Goal: Task Accomplishment & Management: Use online tool/utility

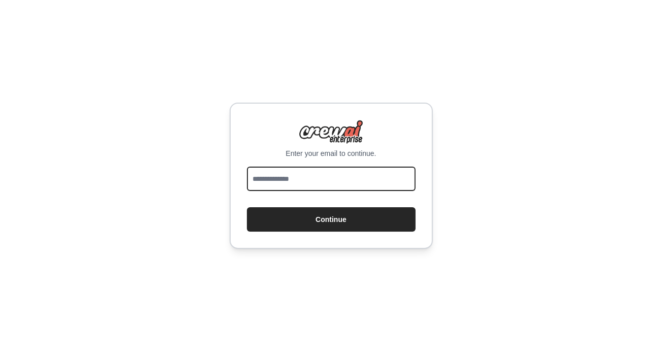
click at [370, 182] on input "email" at bounding box center [331, 179] width 169 height 24
type input "**********"
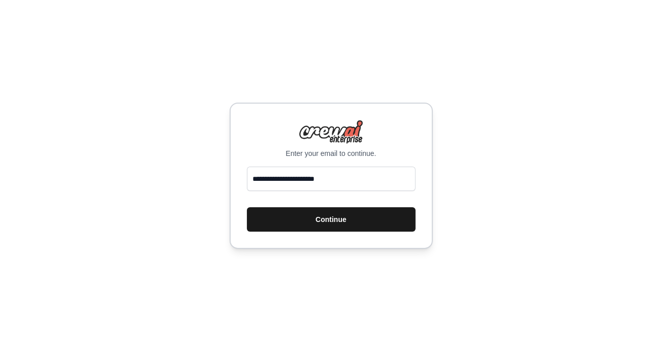
click at [368, 218] on button "Continue" at bounding box center [331, 219] width 169 height 24
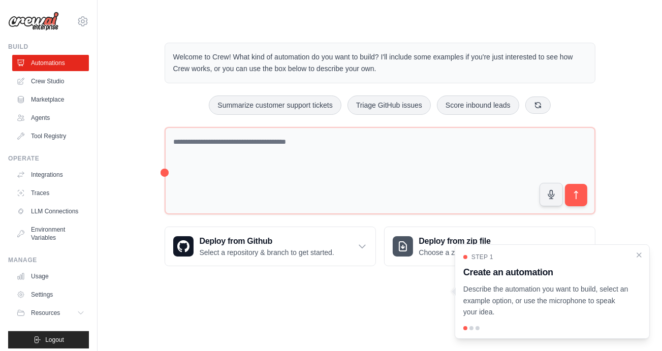
click at [604, 103] on div "Welcome to Crew! What kind of automation do you want to build? I'll include som…" at bounding box center [381, 154] width 456 height 256
click at [284, 122] on div "Welcome to Crew! What kind of automation do you want to build? I'll include som…" at bounding box center [381, 154] width 456 height 256
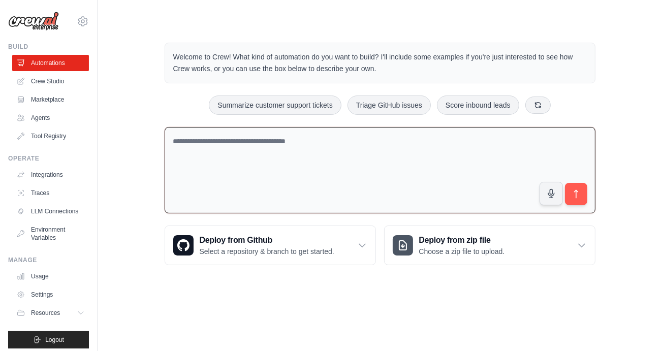
click at [287, 141] on textarea at bounding box center [380, 170] width 431 height 87
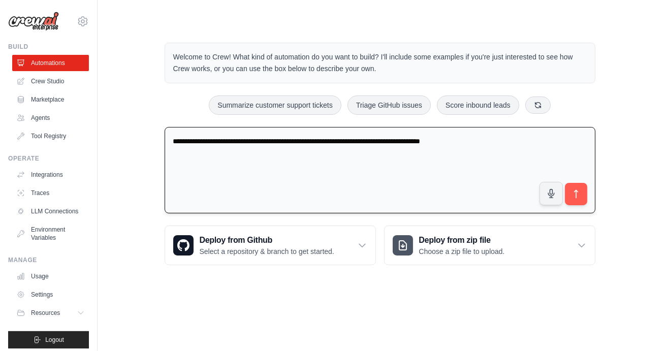
click at [435, 141] on textarea "**********" at bounding box center [380, 170] width 431 height 87
click at [437, 141] on textarea "**********" at bounding box center [380, 170] width 431 height 87
type textarea "**********"
click at [580, 193] on icon "submit" at bounding box center [576, 194] width 11 height 11
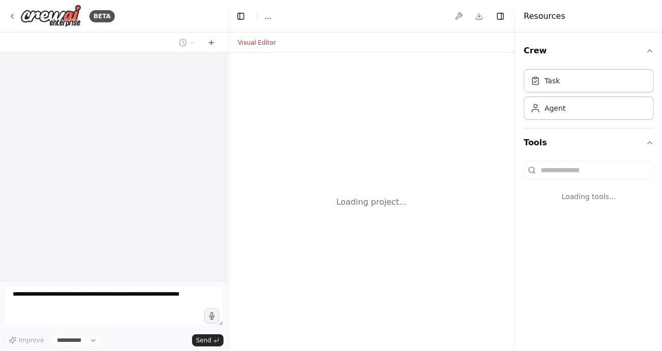
select select "****"
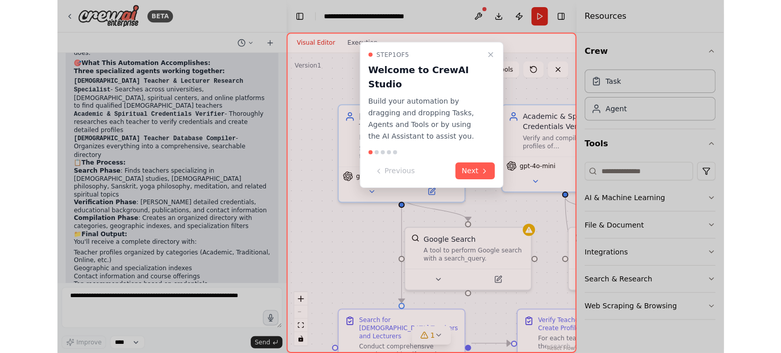
scroll to position [945, 0]
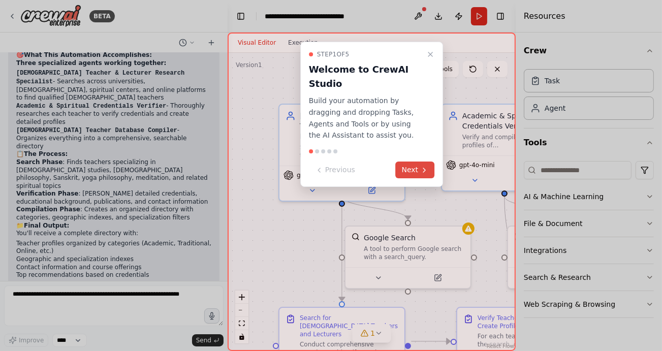
click at [414, 162] on button "Next" at bounding box center [415, 170] width 39 height 17
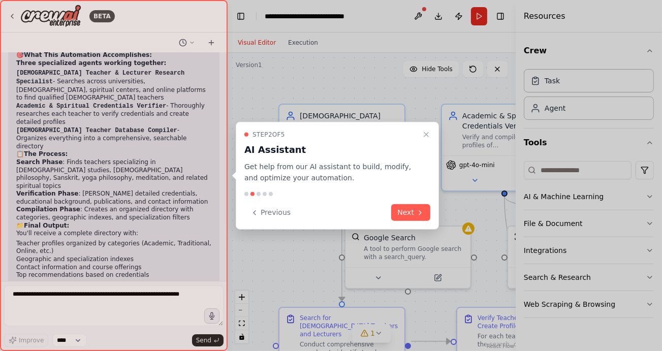
click at [414, 155] on h3 "AI Assistant" at bounding box center [332, 149] width 174 height 14
click at [408, 215] on button "Next" at bounding box center [410, 212] width 39 height 17
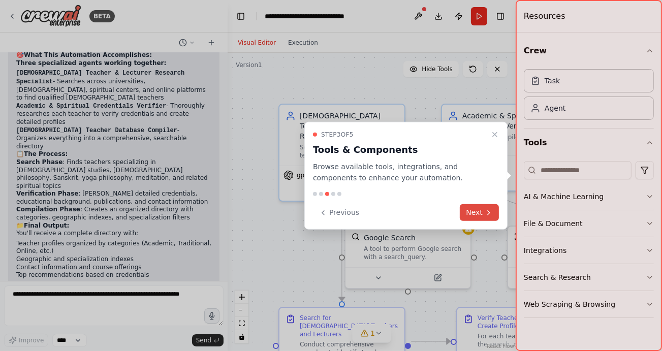
click at [465, 206] on button "Next" at bounding box center [479, 212] width 39 height 17
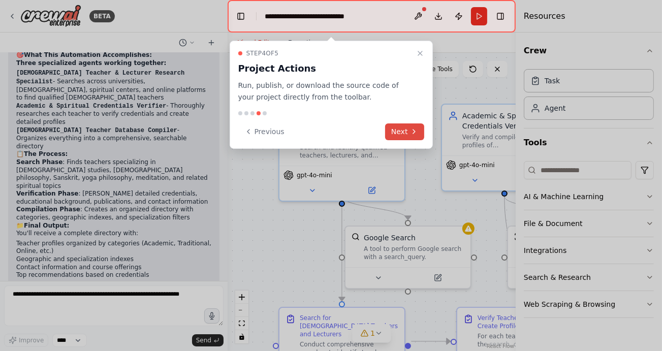
click at [403, 130] on button "Next" at bounding box center [404, 132] width 39 height 17
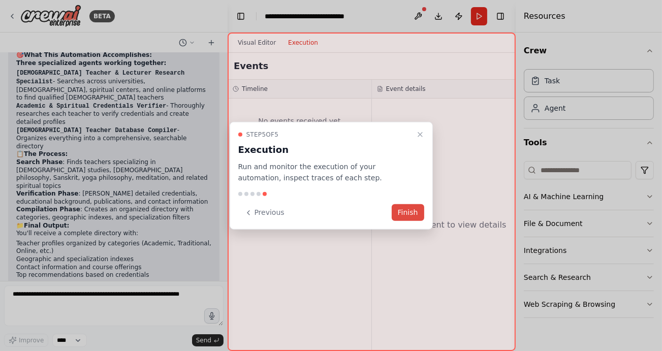
click at [411, 215] on button "Finish" at bounding box center [408, 212] width 33 height 17
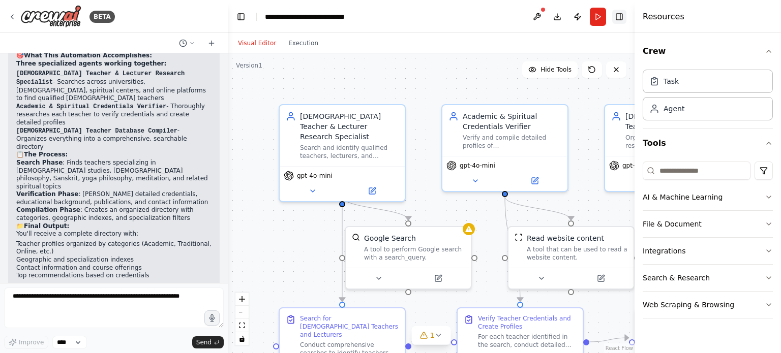
scroll to position [943, 0]
click at [215, 40] on icon at bounding box center [211, 43] width 8 height 8
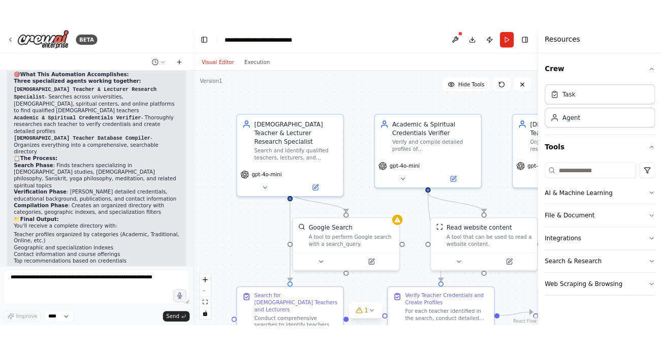
scroll to position [0, 0]
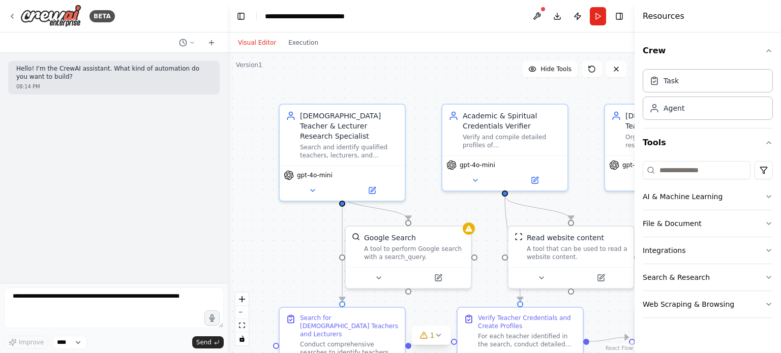
click at [186, 73] on p "Hello! I'm the CrewAI assistant. What kind of automation do you want to build?" at bounding box center [113, 73] width 195 height 16
click at [78, 72] on p "Hello! I'm the CrewAI assistant. What kind of automation do you want to build?" at bounding box center [113, 73] width 195 height 16
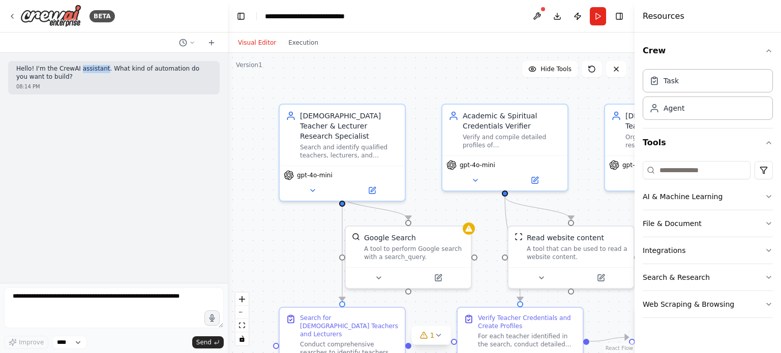
click at [78, 72] on p "Hello! I'm the CrewAI assistant. What kind of automation do you want to build?" at bounding box center [113, 73] width 195 height 16
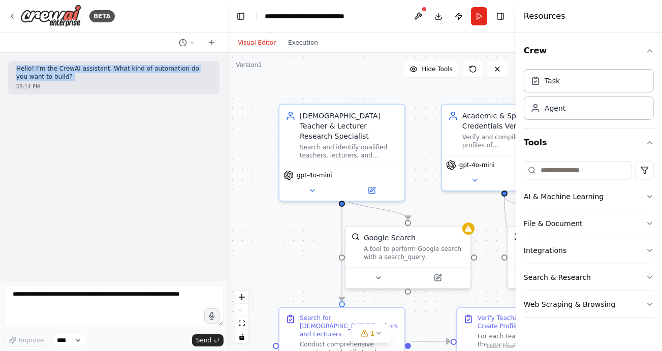
click at [73, 74] on p "Hello! I'm the CrewAI assistant. What kind of automation do you want to build?" at bounding box center [113, 73] width 195 height 16
drag, startPoint x: 36, startPoint y: 76, endPoint x: 6, endPoint y: 70, distance: 30.6
click at [6, 70] on div "Hello! I'm the CrewAI assistant. What kind of automation do you want to build? …" at bounding box center [114, 167] width 228 height 228
click at [47, 76] on p "Hello! I'm the CrewAI assistant. What kind of automation do you want to build?" at bounding box center [113, 73] width 195 height 16
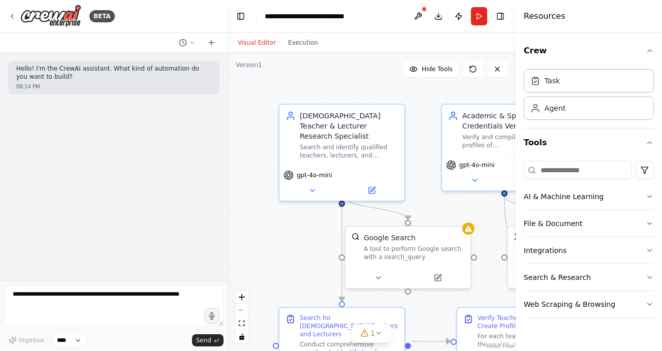
click at [37, 75] on p "Hello! I'm the CrewAI assistant. What kind of automation do you want to build?" at bounding box center [113, 73] width 195 height 16
click at [25, 66] on p "Hello! I'm the CrewAI assistant. What kind of automation do you want to build?" at bounding box center [113, 73] width 195 height 16
click at [78, 146] on div "Hello! I'm the CrewAI assistant. What kind of automation do you want to build? …" at bounding box center [114, 167] width 228 height 228
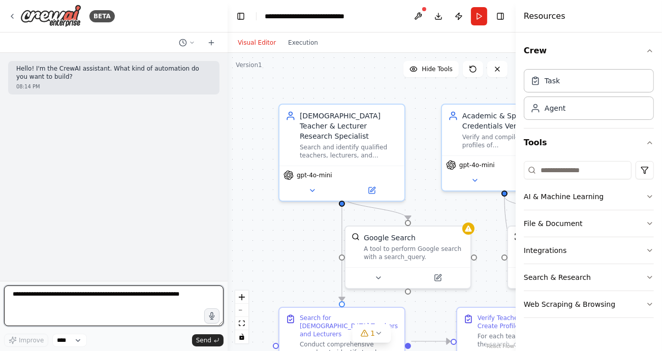
drag, startPoint x: 69, startPoint y: 305, endPoint x: 189, endPoint y: 209, distance: 153.0
click at [189, 209] on div "BETA Hello! I'm the CrewAI assistant. What kind of automation do you want to bu…" at bounding box center [114, 175] width 228 height 351
click at [95, 297] on textarea "*********" at bounding box center [114, 306] width 220 height 41
click at [114, 297] on textarea "**********" at bounding box center [114, 306] width 220 height 41
type textarea "**********"
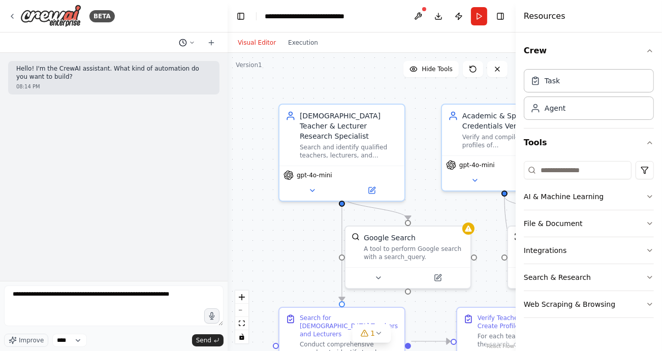
click at [191, 40] on icon at bounding box center [192, 43] width 6 height 6
click at [201, 338] on div at bounding box center [114, 175] width 228 height 351
click at [201, 338] on span "Send" at bounding box center [203, 341] width 15 height 8
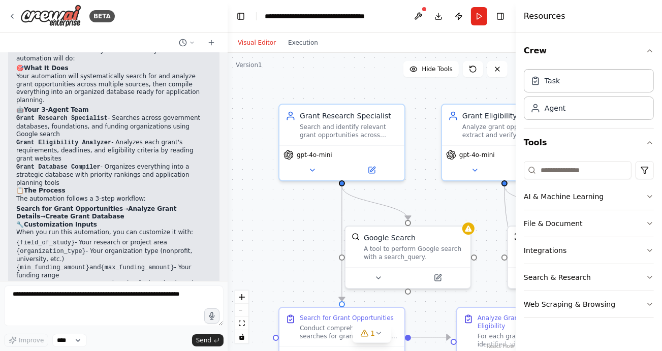
scroll to position [892, 0]
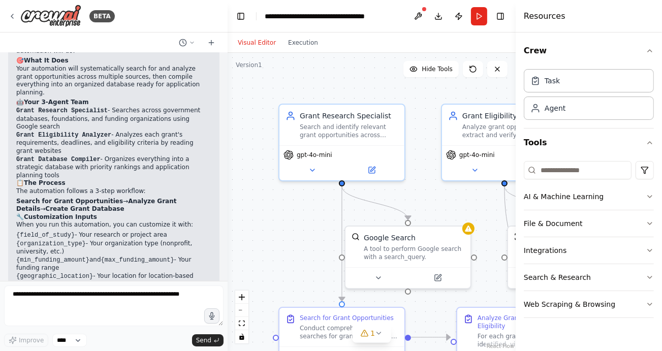
click at [2, 239] on button "Toggle Sidebar" at bounding box center [0, 175] width 8 height 351
drag, startPoint x: 2, startPoint y: 1, endPoint x: 169, endPoint y: 11, distance: 167.6
click at [169, 11] on div "BETA" at bounding box center [114, 16] width 228 height 33
click at [12, 20] on icon at bounding box center [12, 16] width 8 height 8
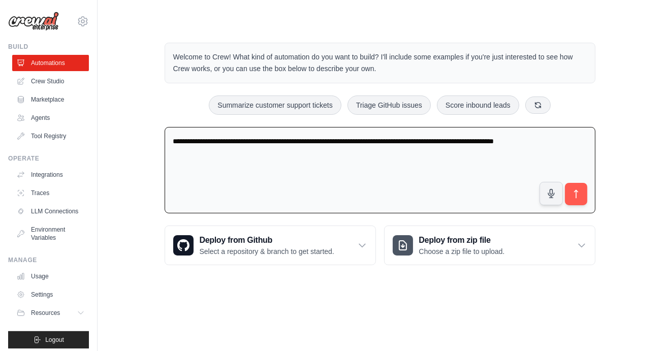
drag, startPoint x: 570, startPoint y: 140, endPoint x: 150, endPoint y: 159, distance: 419.9
click at [150, 159] on div "**********" at bounding box center [380, 153] width 532 height 255
click at [6, 116] on div "[EMAIL_ADDRESS][DOMAIN_NAME] Settings Build Automations Crew Studio Marketplace" at bounding box center [49, 175] width 98 height 351
click at [48, 80] on link "Crew Studio" at bounding box center [51, 81] width 77 height 16
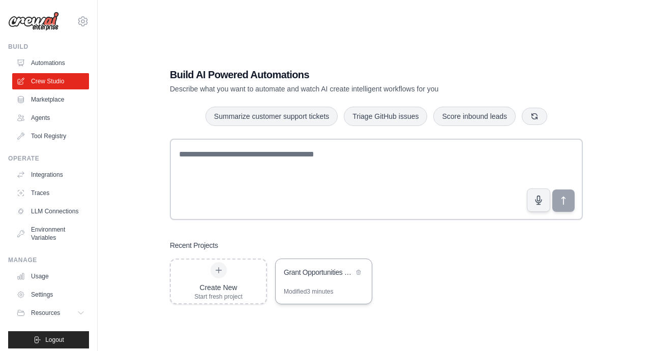
click at [331, 269] on div "Grant Opportunities Research Automation" at bounding box center [319, 272] width 70 height 10
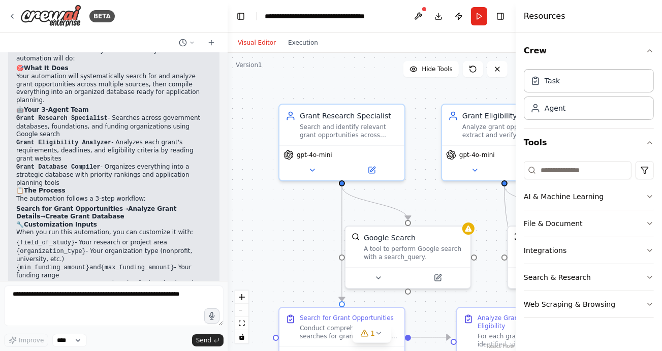
scroll to position [892, 0]
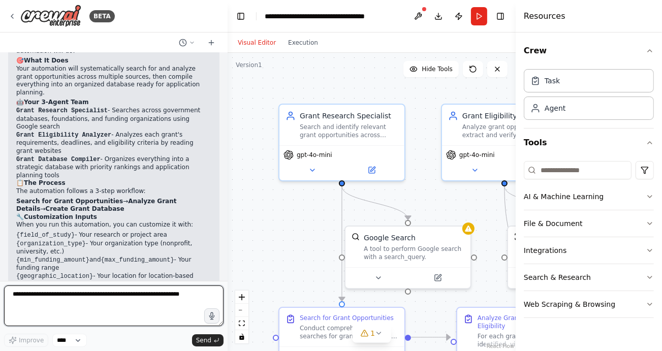
click at [108, 298] on textarea at bounding box center [114, 306] width 220 height 41
paste textarea "**********"
type textarea "**********"
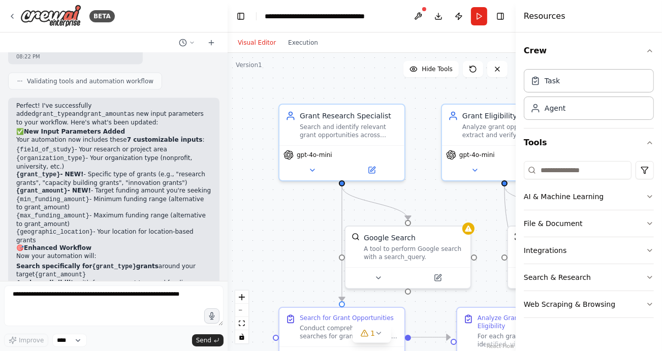
scroll to position [1585, 0]
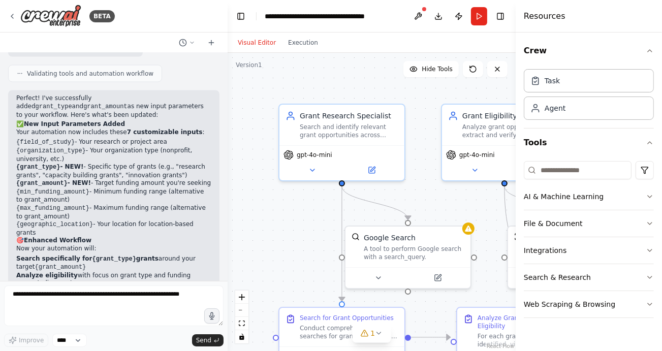
click at [133, 19] on div "BETA" at bounding box center [114, 16] width 228 height 33
click at [480, 16] on button "Run" at bounding box center [479, 16] width 16 height 18
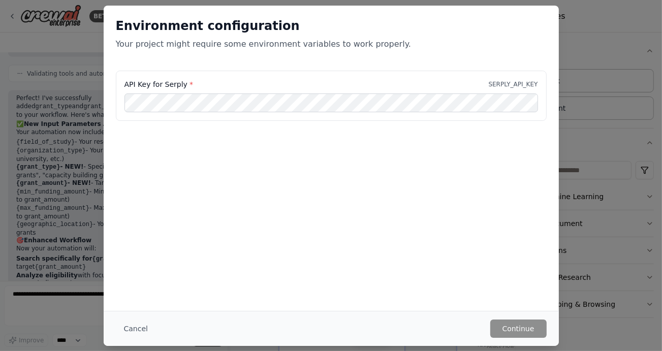
click at [388, 164] on div "API Key for Serply * SERPLY_API_KEY" at bounding box center [332, 122] width 456 height 102
drag, startPoint x: 388, startPoint y: 164, endPoint x: 356, endPoint y: 134, distance: 43.5
click at [356, 134] on div "API Key for Serply * SERPLY_API_KEY" at bounding box center [332, 122] width 456 height 102
click at [134, 330] on button "Cancel" at bounding box center [136, 329] width 40 height 18
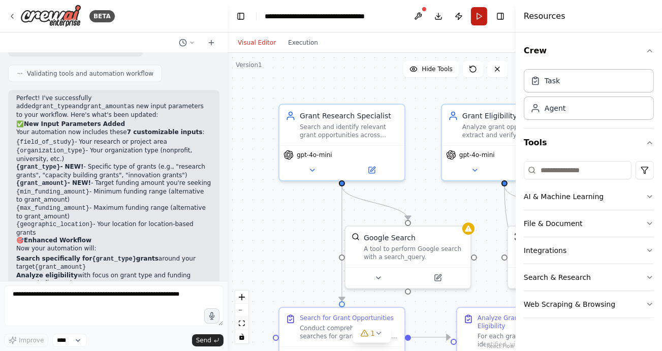
click at [475, 14] on button "Run" at bounding box center [479, 16] width 16 height 18
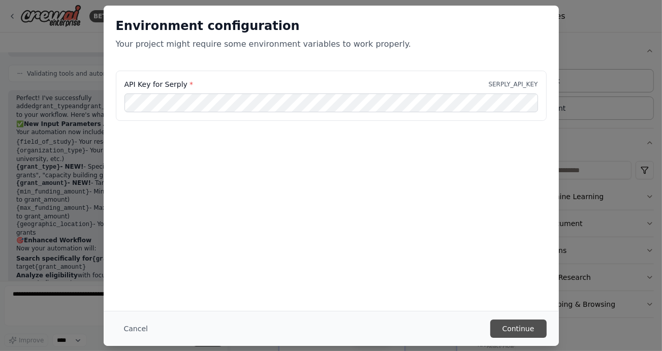
click at [509, 324] on button "Continue" at bounding box center [519, 329] width 56 height 18
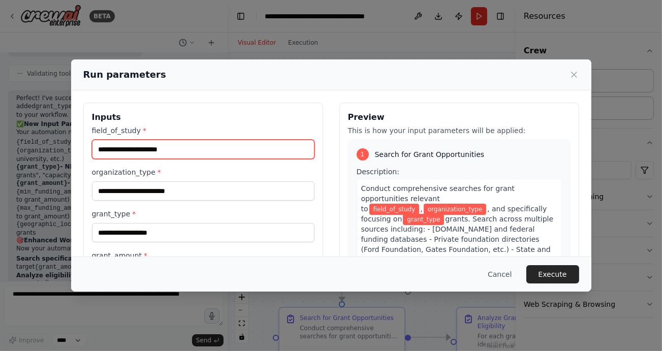
click at [228, 147] on input "field_of_study *" at bounding box center [203, 149] width 223 height 19
paste input "**********"
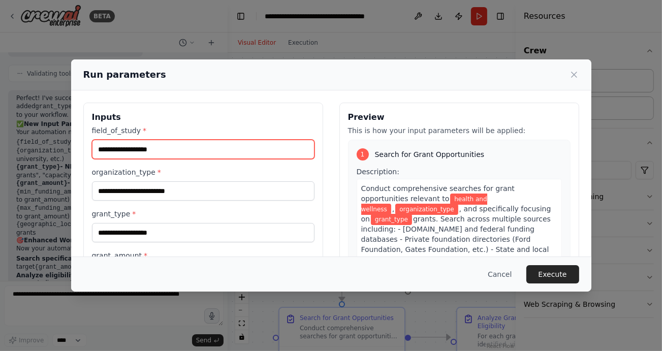
type input "**********"
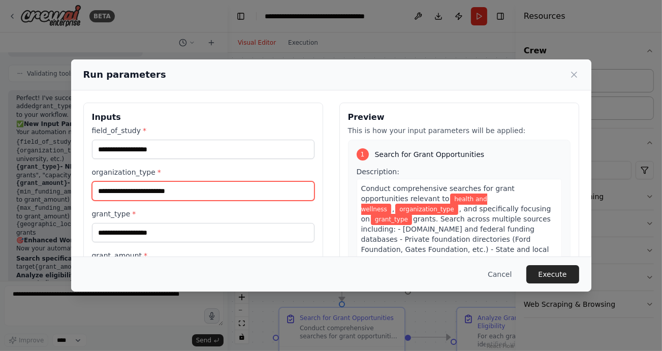
click at [186, 192] on input "organization_type *" at bounding box center [203, 191] width 223 height 19
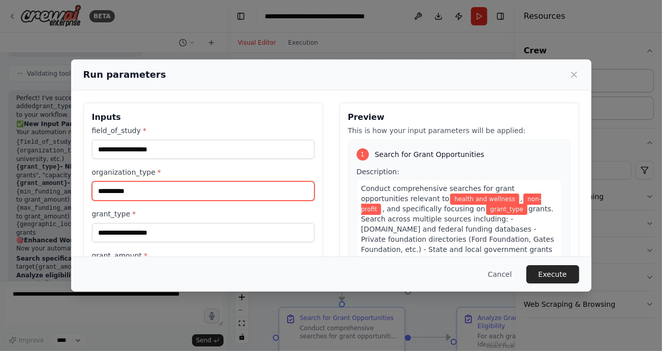
type input "**********"
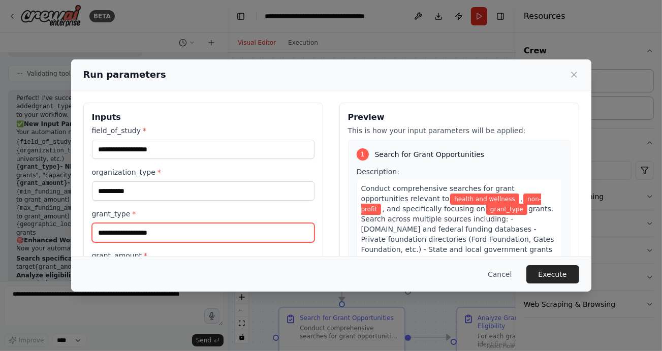
click at [202, 233] on input "grant_type *" at bounding box center [203, 232] width 223 height 19
click at [428, 75] on div "Run parameters" at bounding box center [331, 75] width 496 height 14
click at [233, 228] on input "grant_type *" at bounding box center [203, 232] width 223 height 19
paste input "**********"
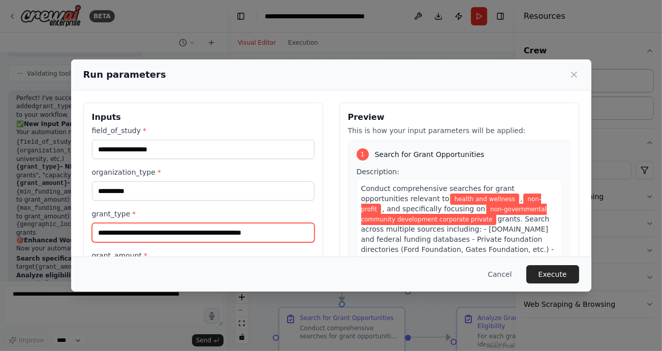
click at [158, 232] on input "**********" at bounding box center [203, 232] width 223 height 19
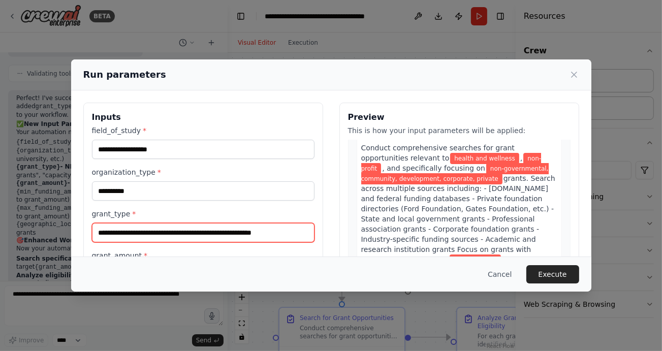
scroll to position [58, 0]
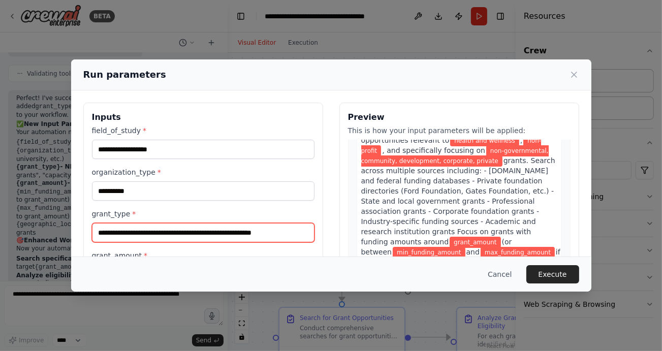
type input "**********"
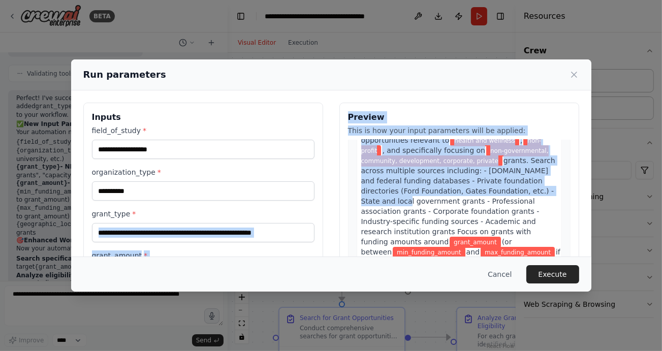
drag, startPoint x: 328, startPoint y: 201, endPoint x: 326, endPoint y: 213, distance: 11.9
click at [326, 213] on div "**********" at bounding box center [331, 260] width 496 height 315
click at [244, 249] on div "**********" at bounding box center [203, 268] width 223 height 284
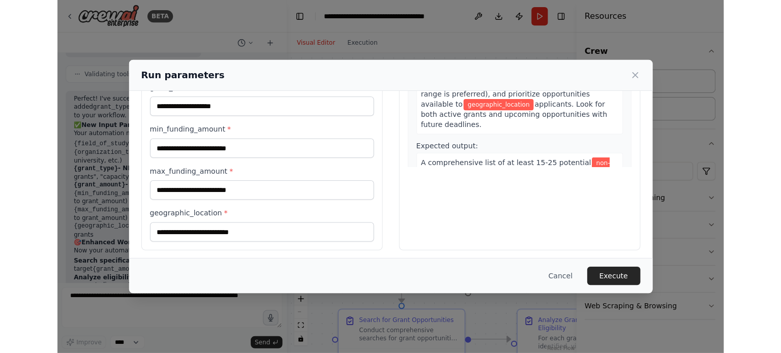
scroll to position [169, 0]
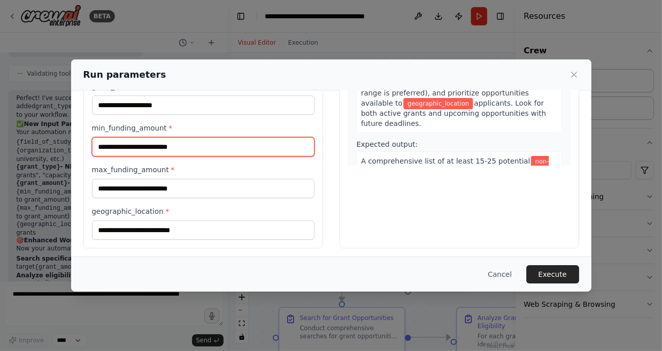
click at [192, 145] on input "min_funding_amount *" at bounding box center [203, 146] width 223 height 19
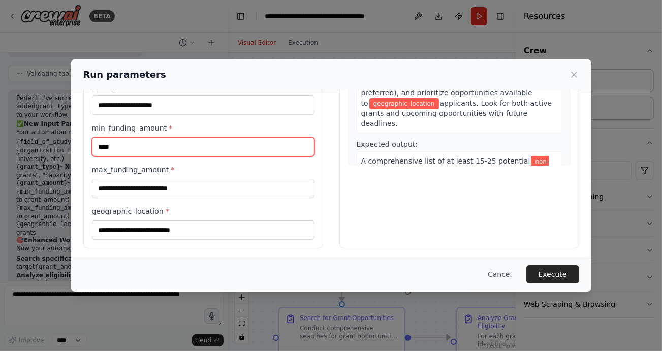
type input "****"
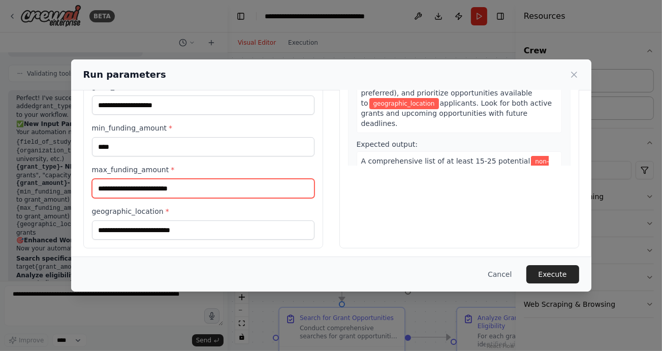
click at [152, 189] on input "max_funding_amount *" at bounding box center [203, 188] width 223 height 19
type input "******"
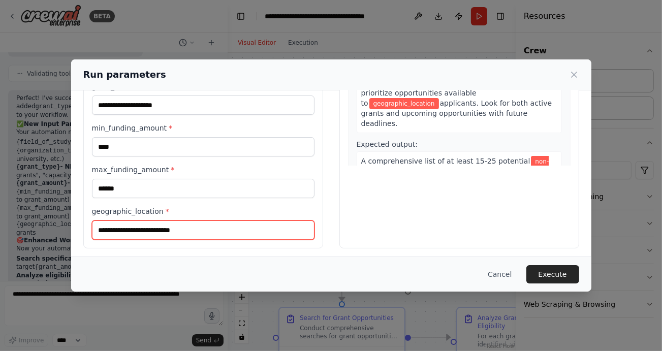
click at [150, 227] on input "geographic_location *" at bounding box center [203, 230] width 223 height 19
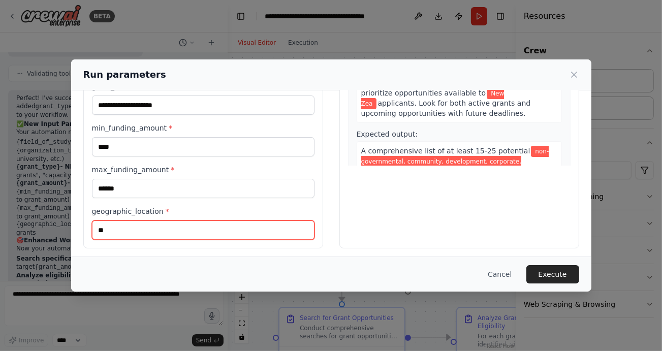
type input "*"
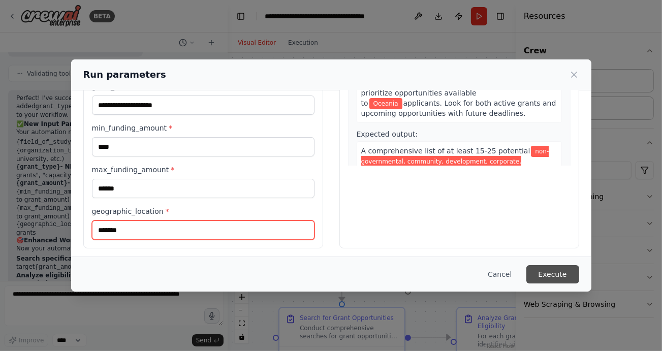
type input "*******"
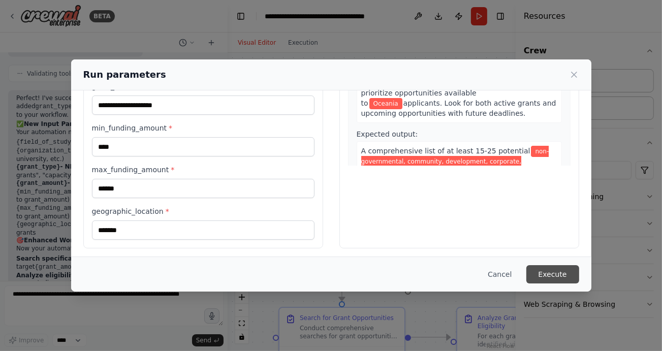
click at [556, 269] on button "Execute" at bounding box center [553, 274] width 53 height 18
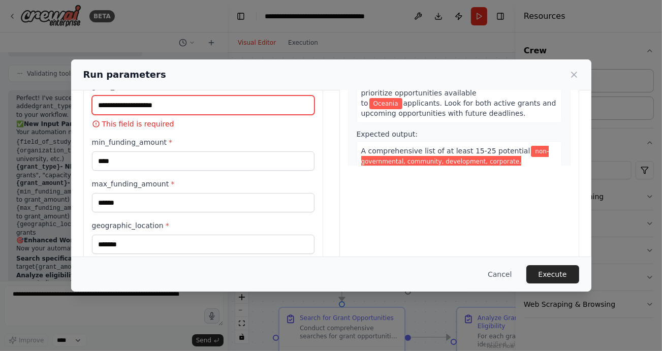
click at [180, 101] on input "grant_amount *" at bounding box center [203, 105] width 223 height 19
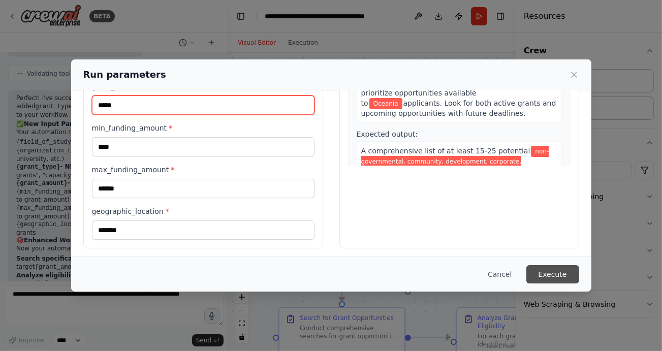
type input "*****"
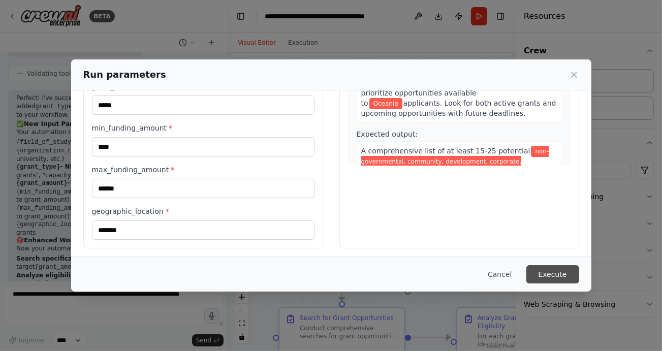
click at [564, 273] on button "Execute" at bounding box center [553, 274] width 53 height 18
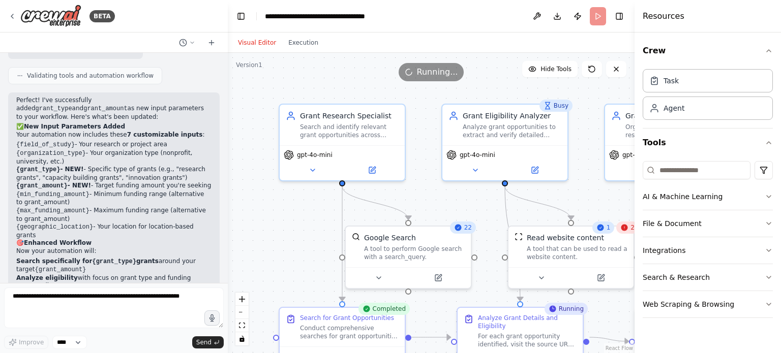
scroll to position [1585, 0]
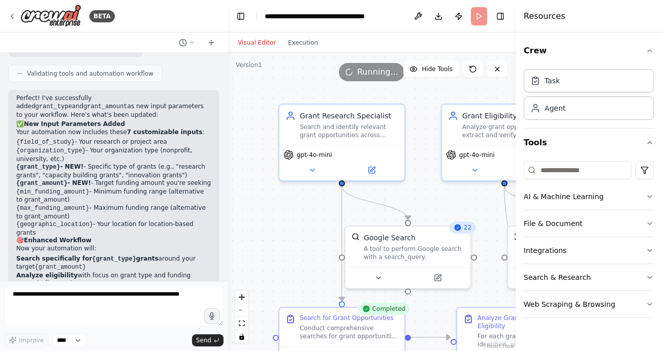
click at [282, 213] on div ".deletable-edge-delete-btn { width: 20px; height: 20px; border: 0px solid #ffff…" at bounding box center [372, 202] width 288 height 298
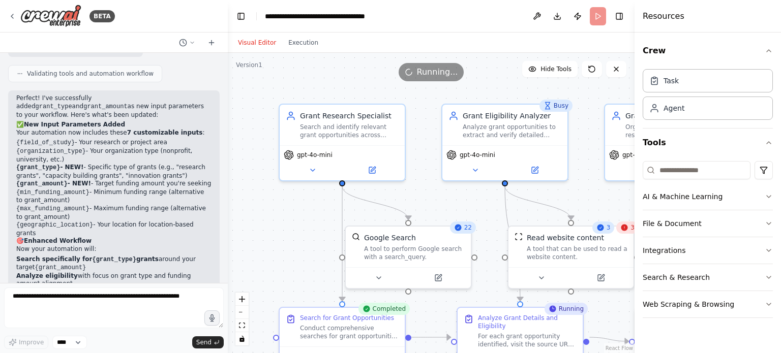
scroll to position [1583, 0]
click at [243, 311] on button "zoom out" at bounding box center [241, 312] width 13 height 13
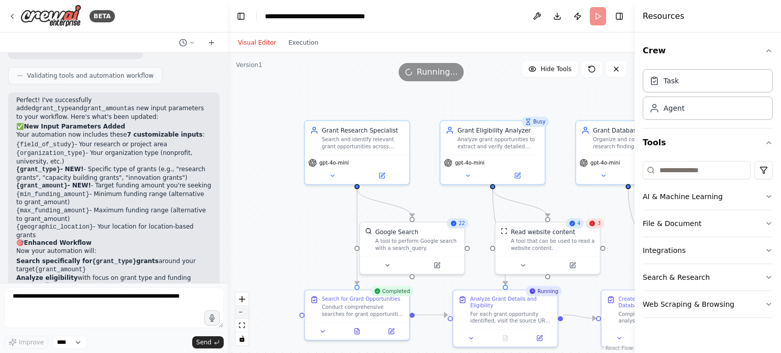
click at [243, 311] on button "zoom out" at bounding box center [241, 312] width 13 height 13
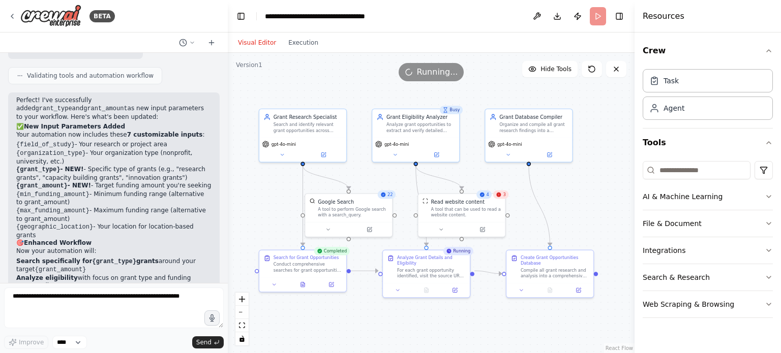
drag, startPoint x: 329, startPoint y: 241, endPoint x: 263, endPoint y: 216, distance: 71.3
click at [263, 216] on div ".deletable-edge-delete-btn { width: 20px; height: 20px; border: 0px solid #ffff…" at bounding box center [431, 203] width 407 height 300
click at [313, 323] on div ".deletable-edge-delete-btn { width: 20px; height: 20px; border: 0px solid #ffff…" at bounding box center [431, 203] width 407 height 300
click at [300, 322] on div ".deletable-edge-delete-btn { width: 20px; height: 20px; border: 0px solid #ffff…" at bounding box center [431, 203] width 407 height 300
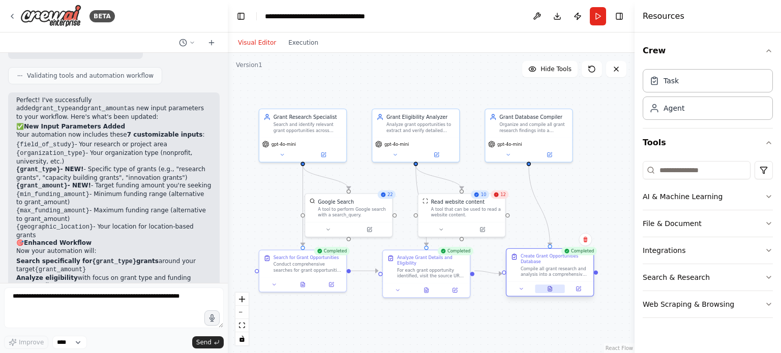
click at [549, 289] on icon at bounding box center [550, 289] width 4 height 5
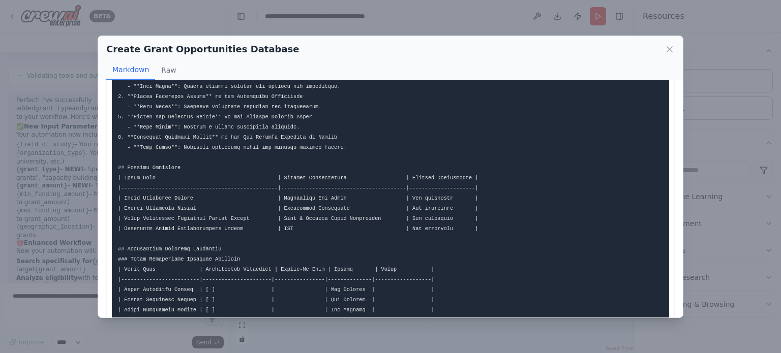
scroll to position [579, 0]
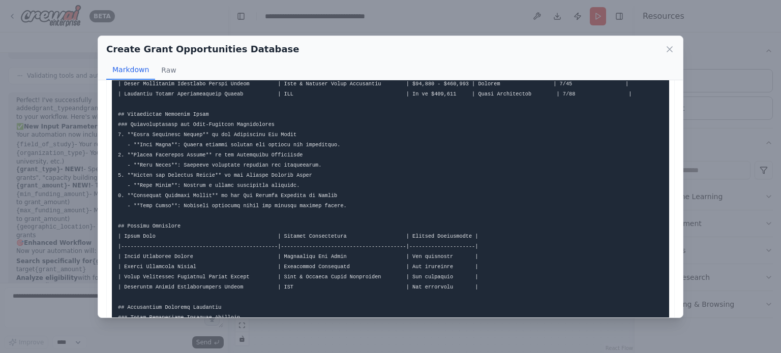
click at [662, 248] on div "Create Grant Opportunities Database Markdown Raw This structured database is de…" at bounding box center [390, 176] width 781 height 353
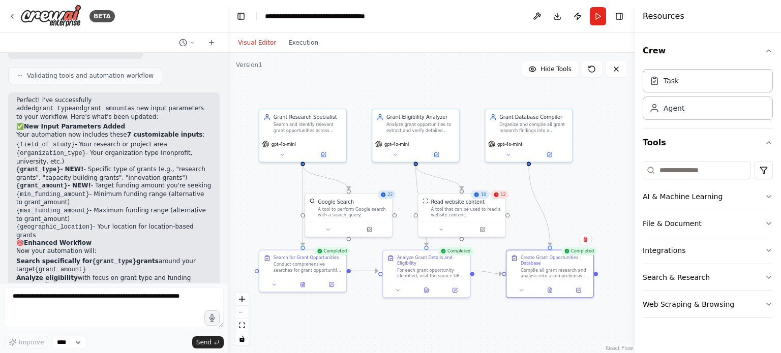
click at [327, 45] on div "Visual Editor Execution" at bounding box center [431, 43] width 407 height 20
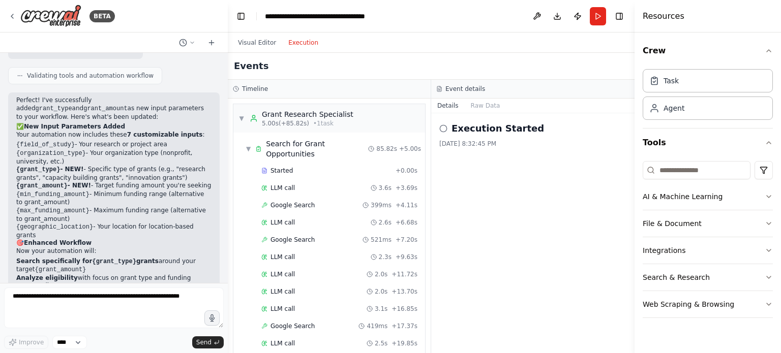
click at [293, 44] on button "Execution" at bounding box center [303, 43] width 42 height 12
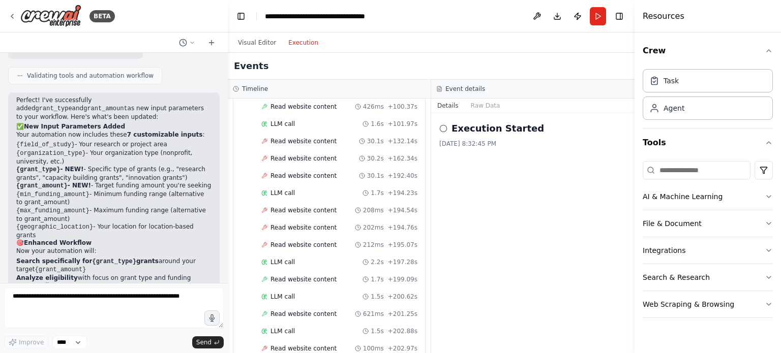
scroll to position [1548, 0]
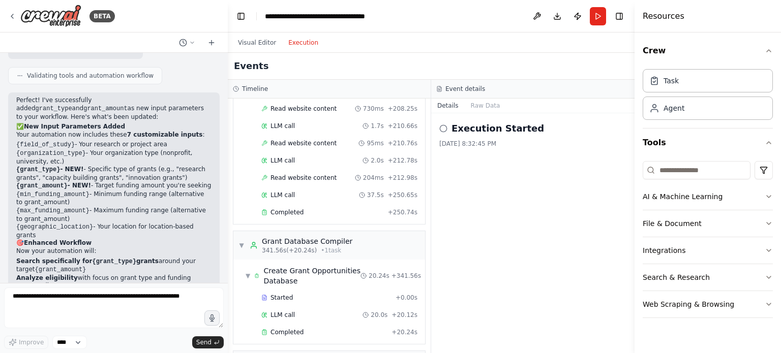
click at [250, 198] on div "▼ Grant Research Specialist 5.00s (+85.82s) • 1 task ▼ Search for Grant Opportu…" at bounding box center [329, 226] width 203 height 255
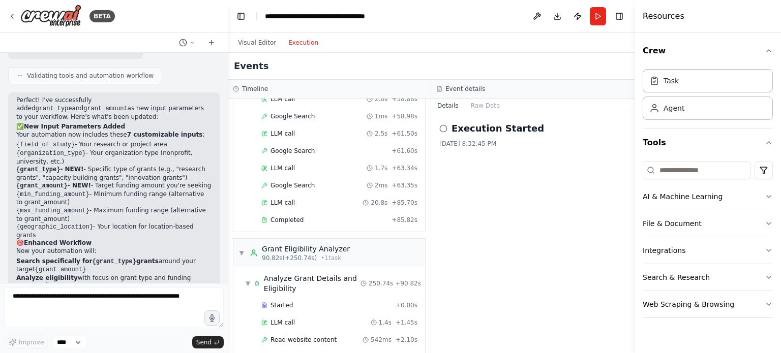
scroll to position [810, 0]
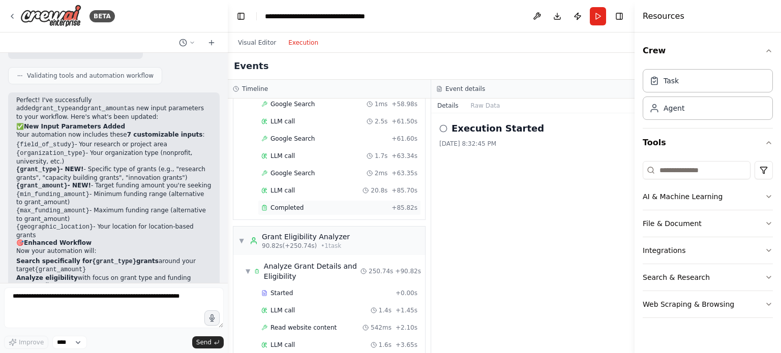
click at [285, 204] on span "Completed" at bounding box center [286, 208] width 33 height 8
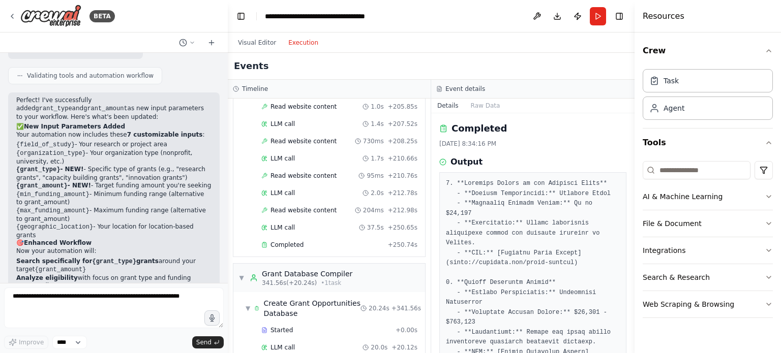
scroll to position [1548, 0]
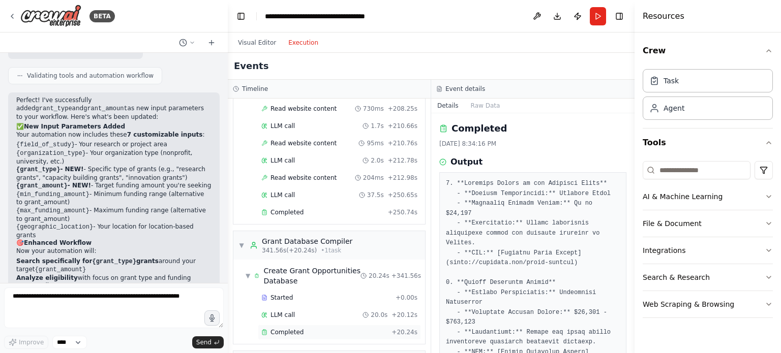
click at [359, 328] on div "Completed" at bounding box center [324, 332] width 126 height 8
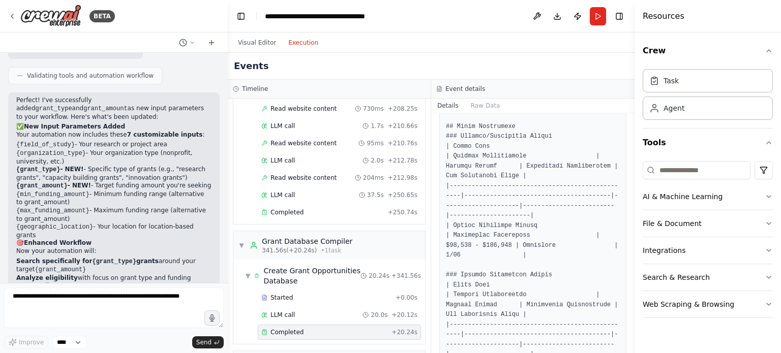
scroll to position [412, 0]
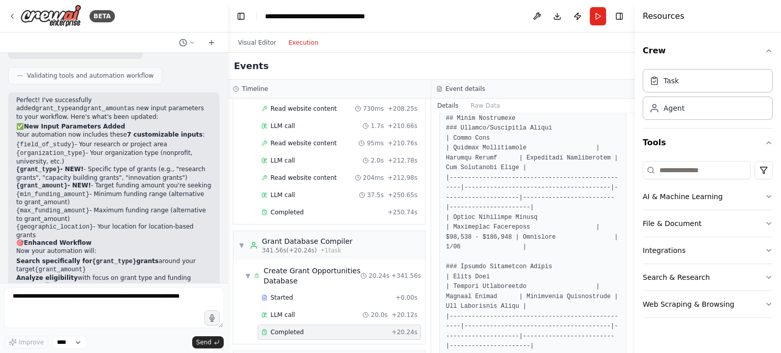
drag, startPoint x: 630, startPoint y: 173, endPoint x: 625, endPoint y: 144, distance: 30.0
click at [625, 144] on div "BETA Hello! I'm the CrewAI assistant. What kind of automation do you want to bu…" at bounding box center [390, 176] width 781 height 353
drag, startPoint x: 631, startPoint y: 169, endPoint x: 627, endPoint y: 136, distance: 32.8
click at [627, 136] on div "BETA Hello! I'm the CrewAI assistant. What kind of automation do you want to bu…" at bounding box center [390, 176] width 781 height 353
drag, startPoint x: 631, startPoint y: 169, endPoint x: 636, endPoint y: 221, distance: 52.1
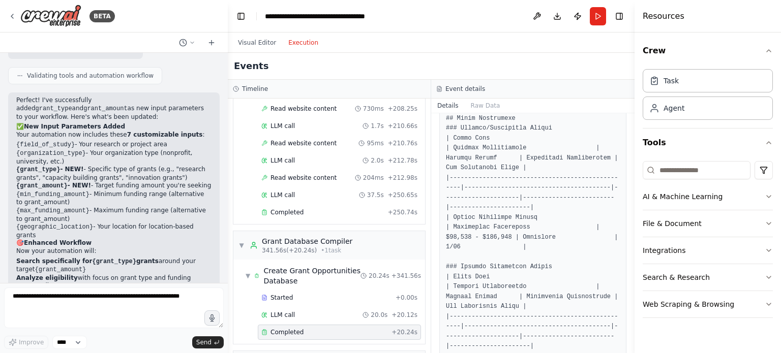
click at [636, 221] on div "Resources Crew Task Agent Tools AI & Machine Learning File & Document Integrati…" at bounding box center [707, 176] width 146 height 353
click at [631, 349] on button "Toggle Sidebar" at bounding box center [634, 176] width 8 height 353
drag, startPoint x: 632, startPoint y: 172, endPoint x: 630, endPoint y: 221, distance: 48.8
click at [630, 221] on button "Toggle Sidebar" at bounding box center [634, 176] width 8 height 353
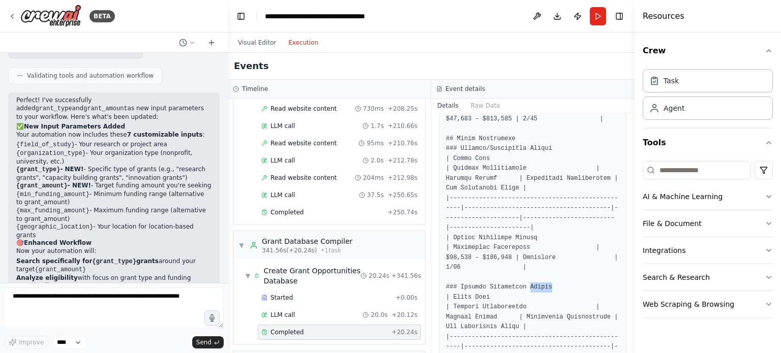
scroll to position [372, 0]
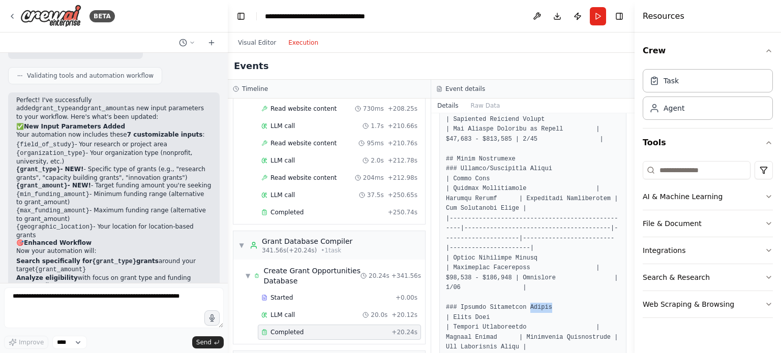
click at [631, 346] on button "Toggle Sidebar" at bounding box center [634, 176] width 8 height 353
drag, startPoint x: 631, startPoint y: 163, endPoint x: 638, endPoint y: 154, distance: 10.6
click at [632, 190] on button "Toggle Sidebar" at bounding box center [634, 176] width 8 height 353
click at [631, 119] on button "Toggle Sidebar" at bounding box center [634, 176] width 8 height 353
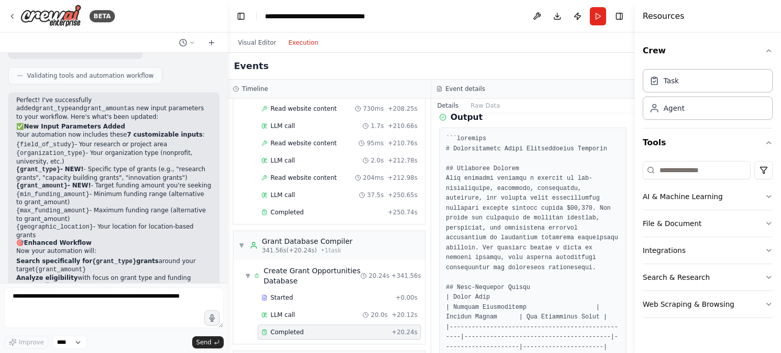
scroll to position [0, 0]
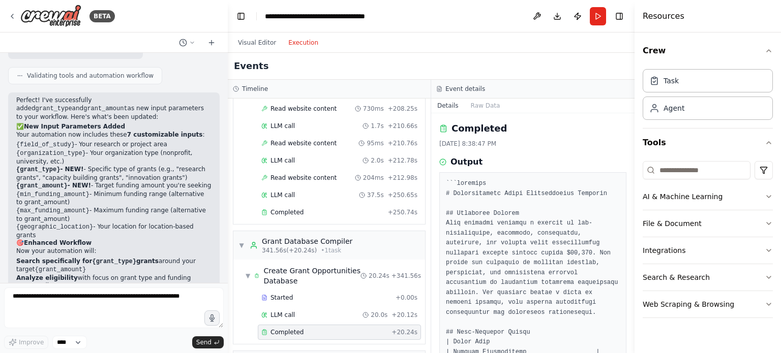
drag, startPoint x: 630, startPoint y: 130, endPoint x: 619, endPoint y: 268, distance: 138.7
click at [619, 268] on div "BETA Hello! I'm the CrewAI assistant. What kind of automation do you want to bu…" at bounding box center [390, 176] width 781 height 353
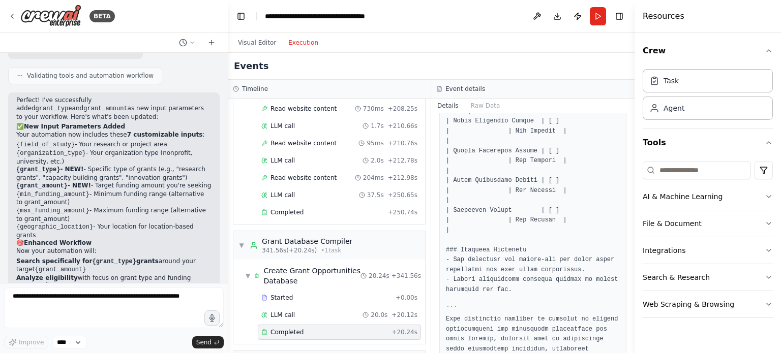
scroll to position [2029, 0]
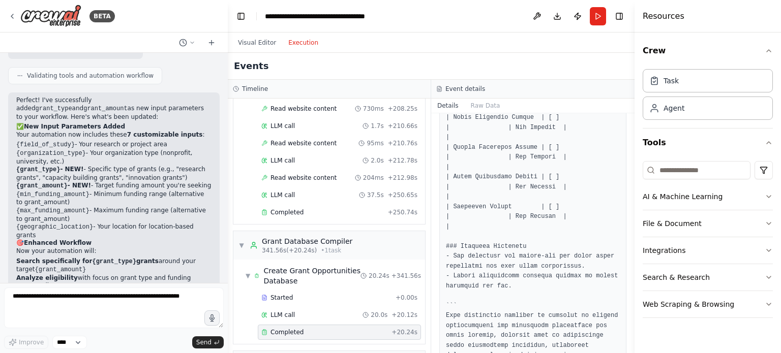
drag, startPoint x: 630, startPoint y: 333, endPoint x: 628, endPoint y: 297, distance: 36.2
click at [628, 297] on div "BETA Hello! I'm the CrewAI assistant. What kind of automation do you want to bu…" at bounding box center [390, 176] width 781 height 353
click at [631, 117] on button "Toggle Sidebar" at bounding box center [634, 176] width 8 height 353
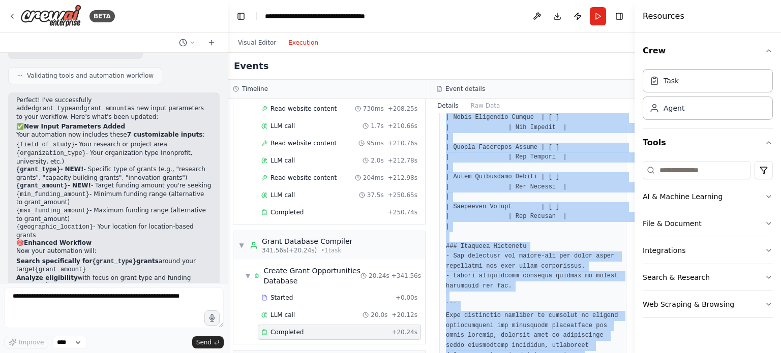
drag, startPoint x: 445, startPoint y: 193, endPoint x: 608, endPoint y: 341, distance: 219.9
click at [608, 341] on div "Completed [DATE] 8:38:47 PM Output" at bounding box center [532, 233] width 203 height 240
copy pre "# Comprehensive Grant Opportunities Database ## Executive Summary This database…"
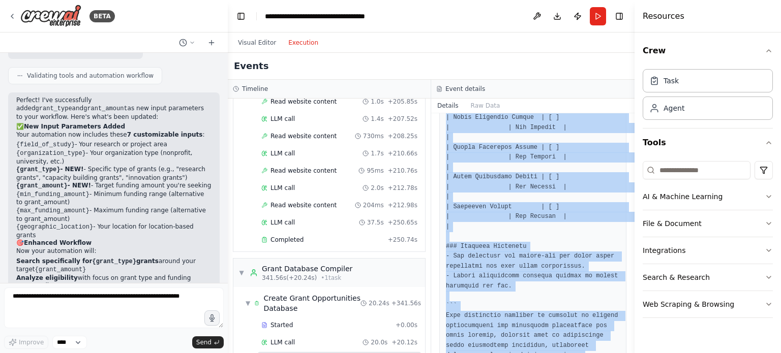
scroll to position [1508, 0]
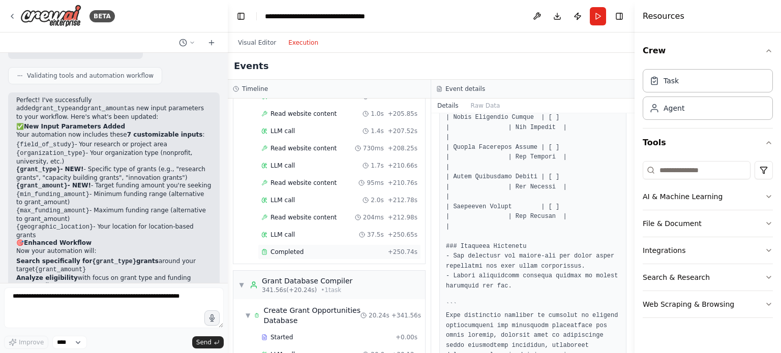
click at [310, 248] on div "Completed" at bounding box center [322, 252] width 123 height 8
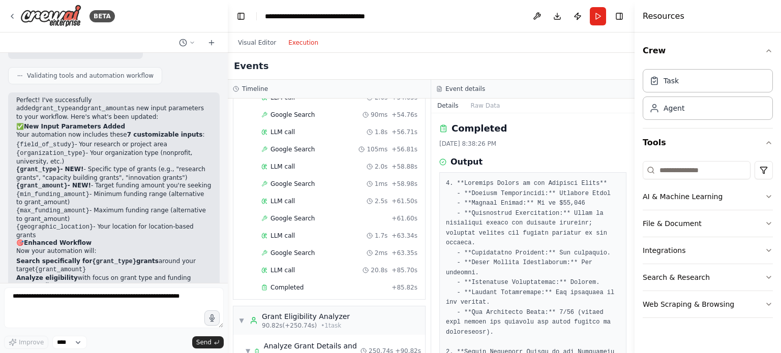
scroll to position [742, 0]
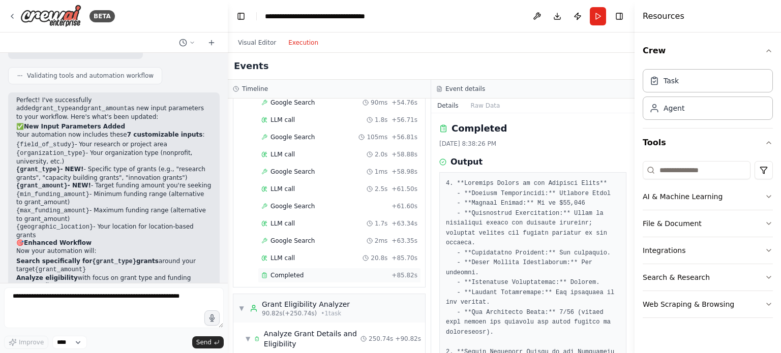
click at [378, 271] on div "Completed" at bounding box center [324, 275] width 126 height 8
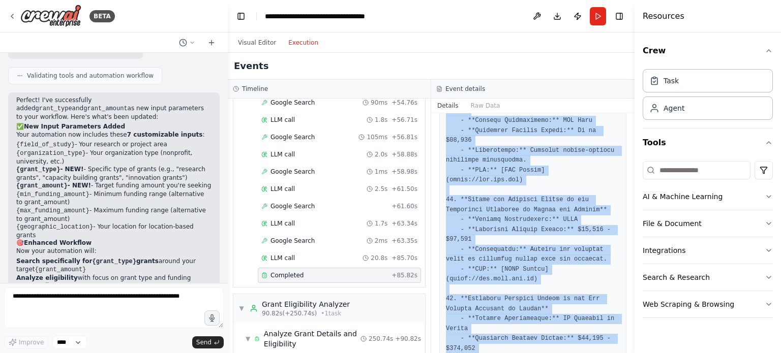
scroll to position [1295, 0]
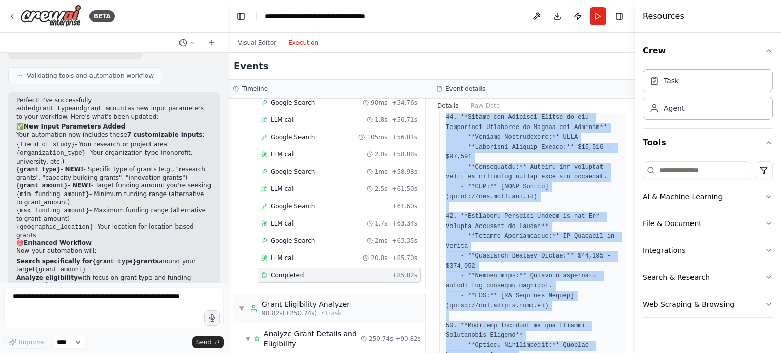
drag, startPoint x: 445, startPoint y: 183, endPoint x: 631, endPoint y: 357, distance: 254.3
click at [631, 351] on html "BETA Hello! I'm the CrewAI assistant. What kind of automation do you want to bu…" at bounding box center [390, 176] width 781 height 353
copy pre "1. **Wellness Grants by the Wellcome Trust** - **Funding Organization:** Wellco…"
